Goal: Transaction & Acquisition: Purchase product/service

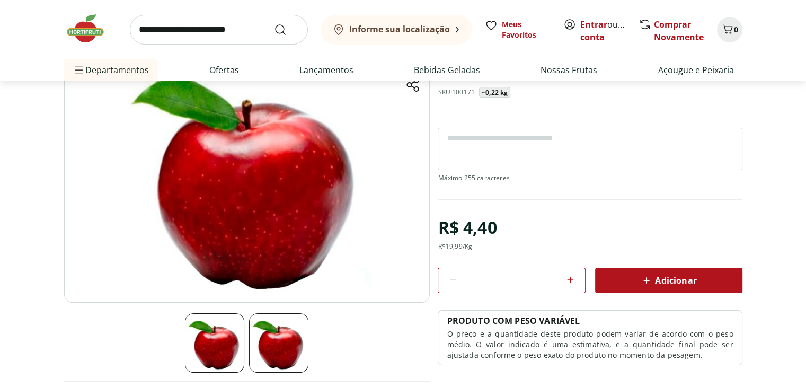
scroll to position [89, 0]
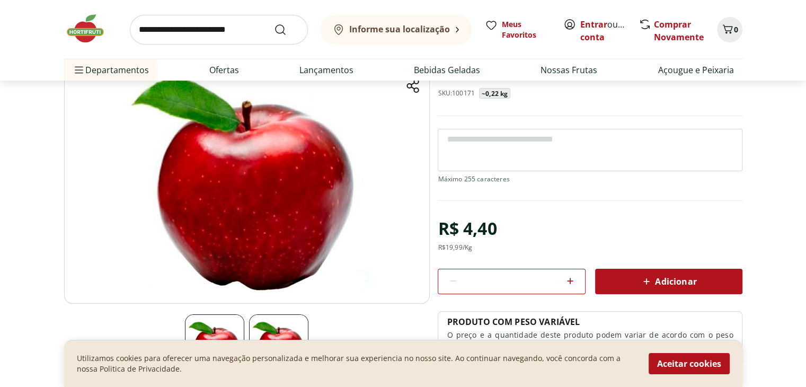
drag, startPoint x: 247, startPoint y: 190, endPoint x: 229, endPoint y: 183, distance: 19.3
click at [229, 183] on img at bounding box center [247, 176] width 366 height 256
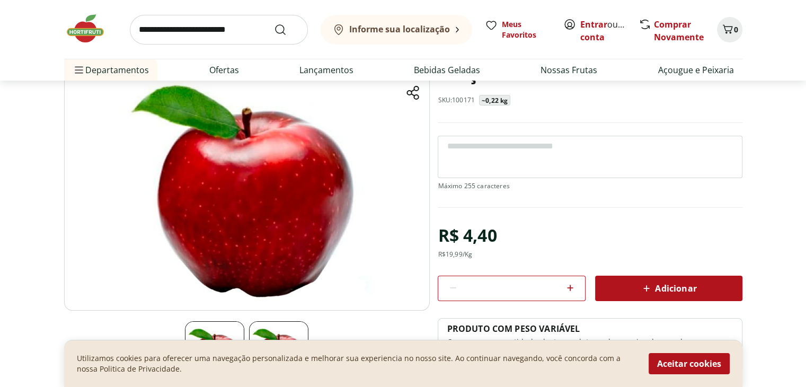
scroll to position [66, 0]
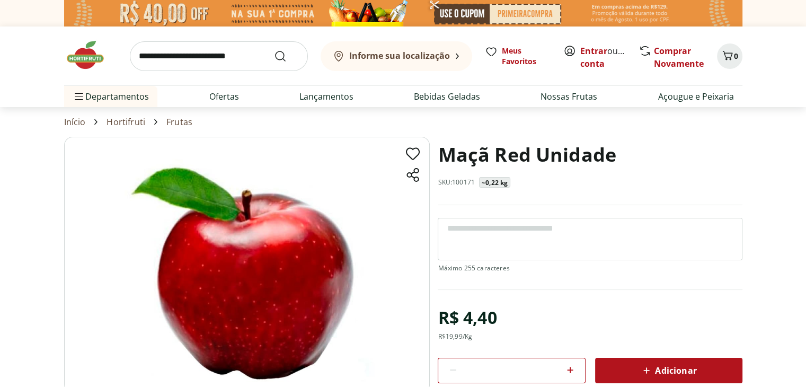
click at [333, 250] on img at bounding box center [247, 265] width 366 height 256
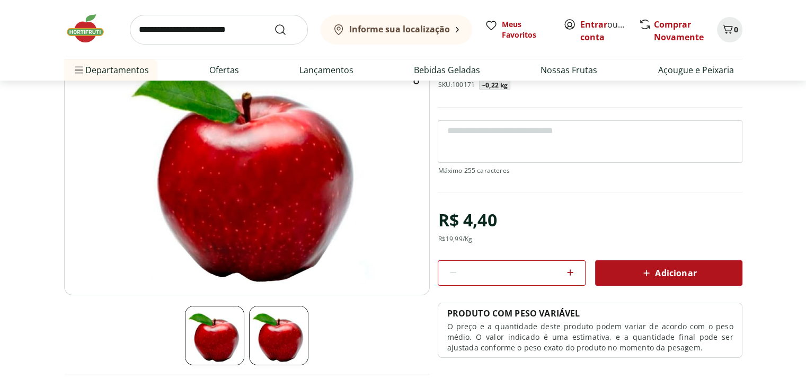
scroll to position [78, 0]
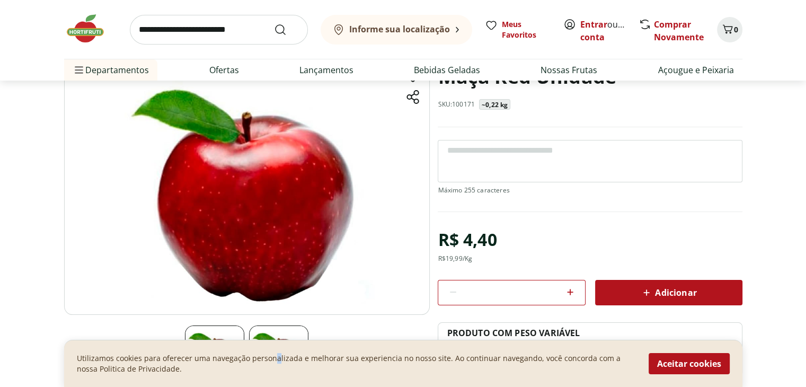
drag, startPoint x: 225, startPoint y: 198, endPoint x: 274, endPoint y: 355, distance: 164.9
click at [274, 355] on p "Utilizamos cookies para oferecer uma navegação personalizada e melhorar sua exp…" at bounding box center [356, 363] width 559 height 21
click at [289, 331] on img at bounding box center [278, 354] width 59 height 59
click at [712, 362] on button "Aceitar cookies" at bounding box center [689, 363] width 81 height 21
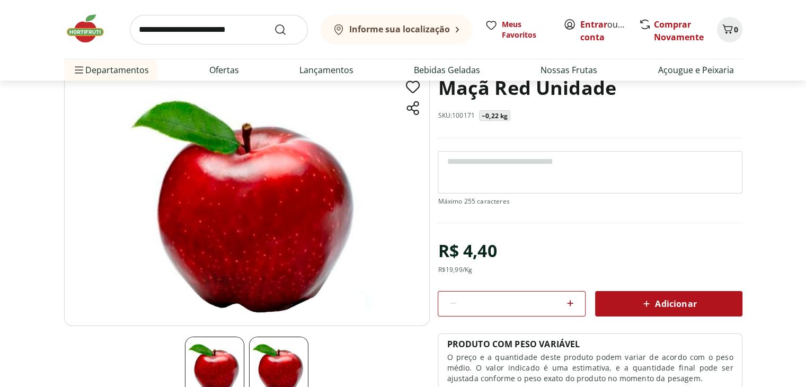
scroll to position [65, 0]
